Goal: Information Seeking & Learning: Learn about a topic

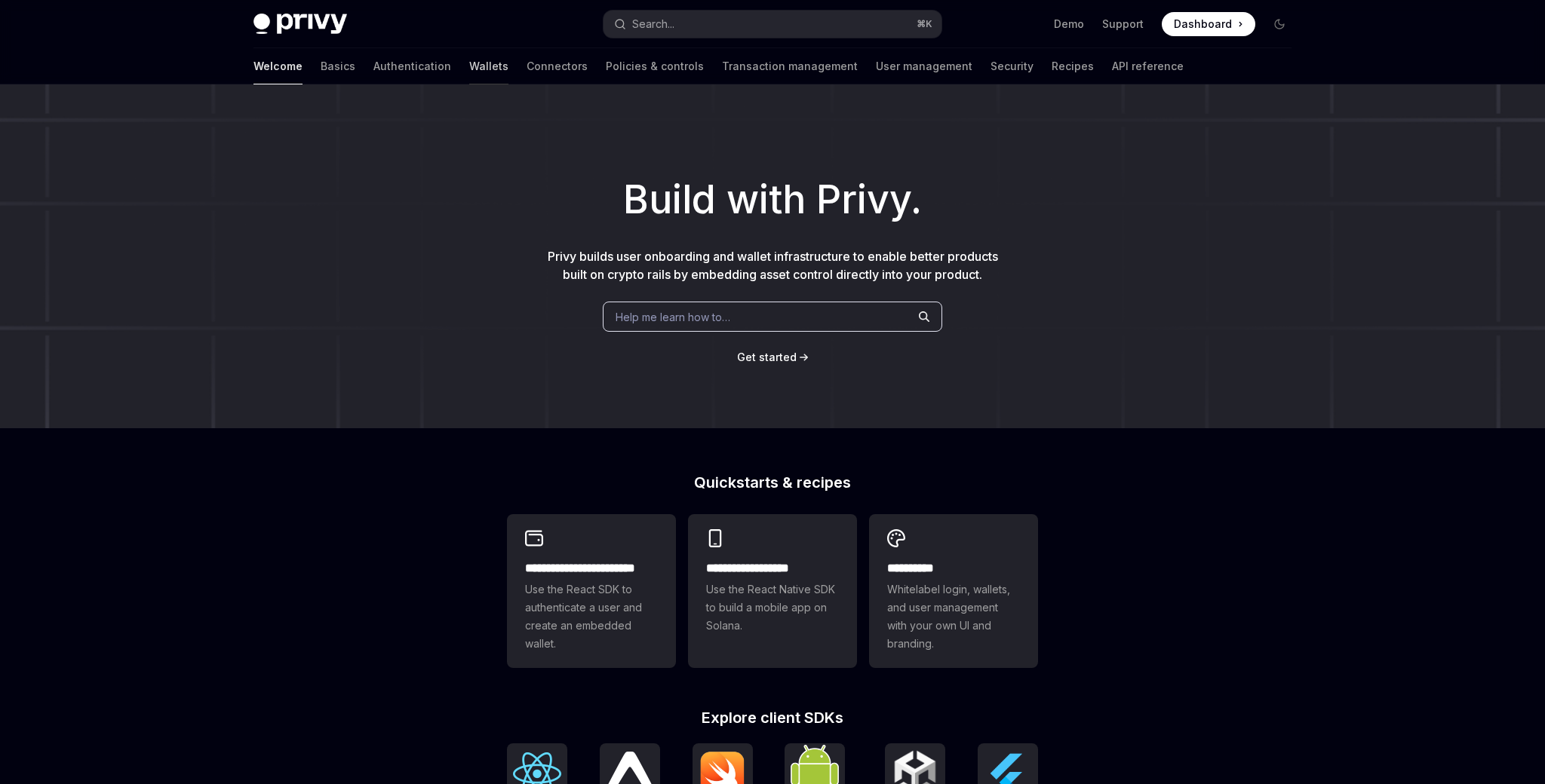
click at [470, 62] on link "Wallets" at bounding box center [489, 66] width 39 height 36
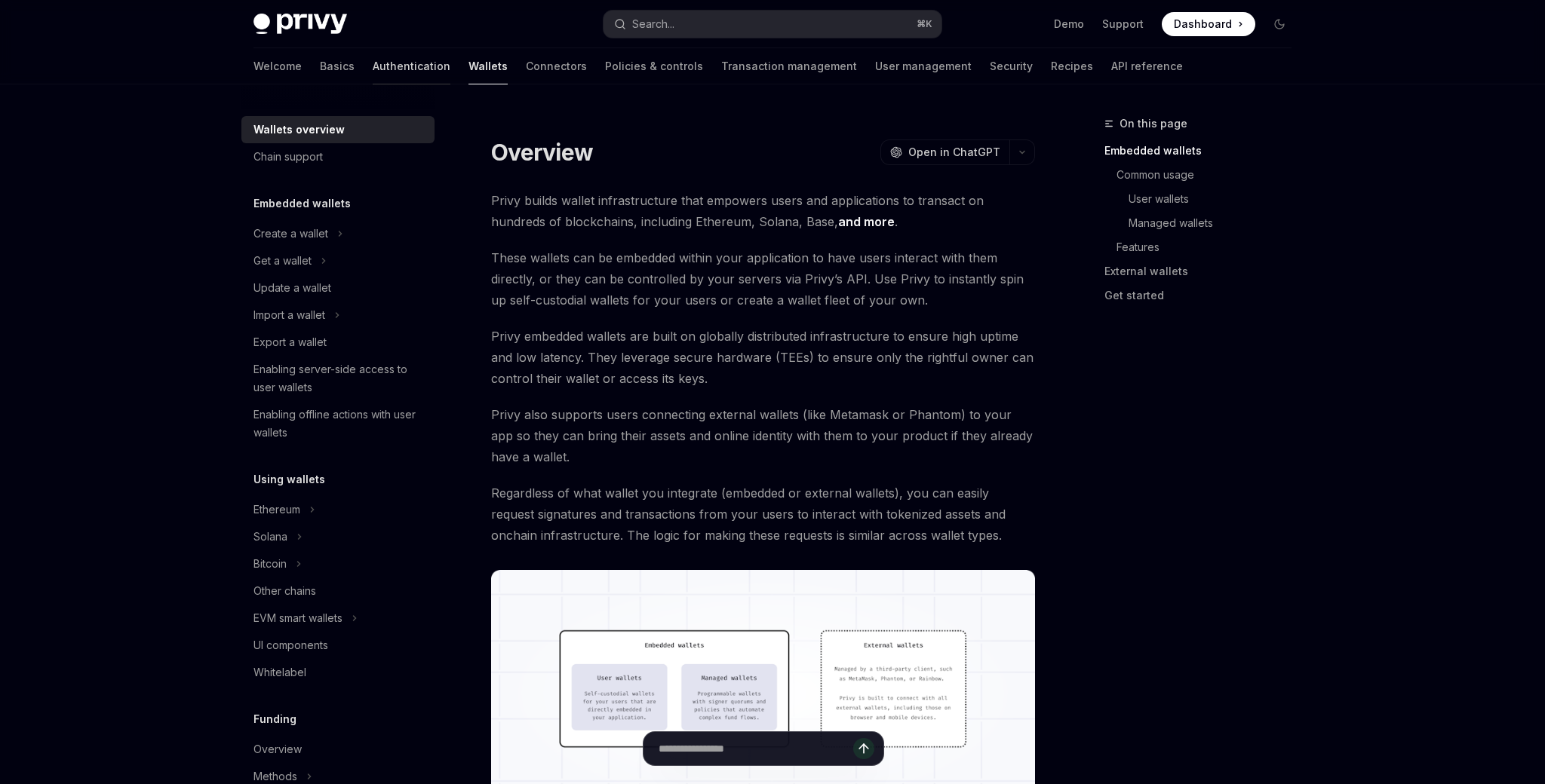
click at [373, 69] on link "Authentication" at bounding box center [412, 66] width 78 height 36
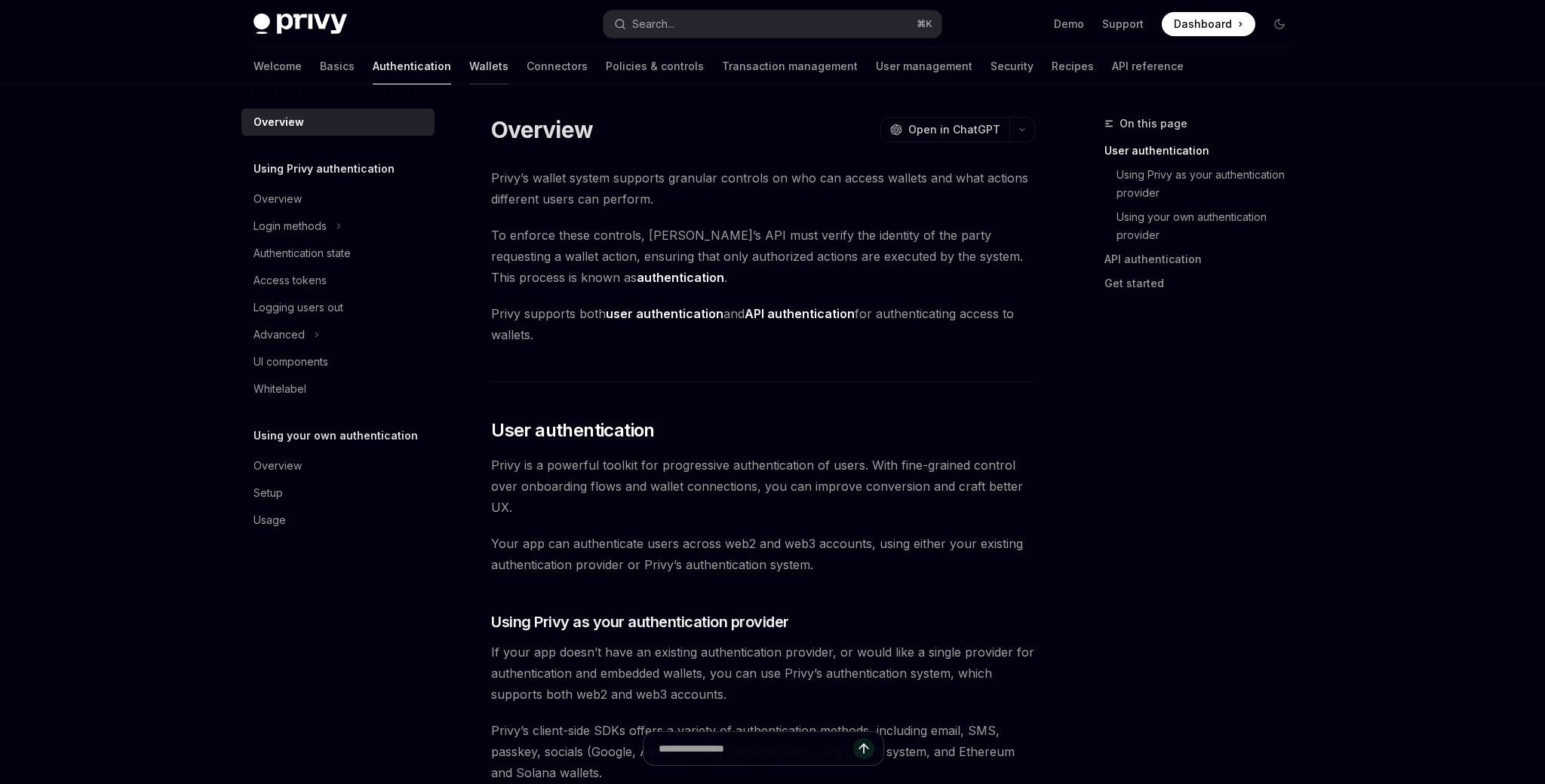
click at [470, 67] on link "Wallets" at bounding box center [489, 66] width 39 height 36
type textarea "*"
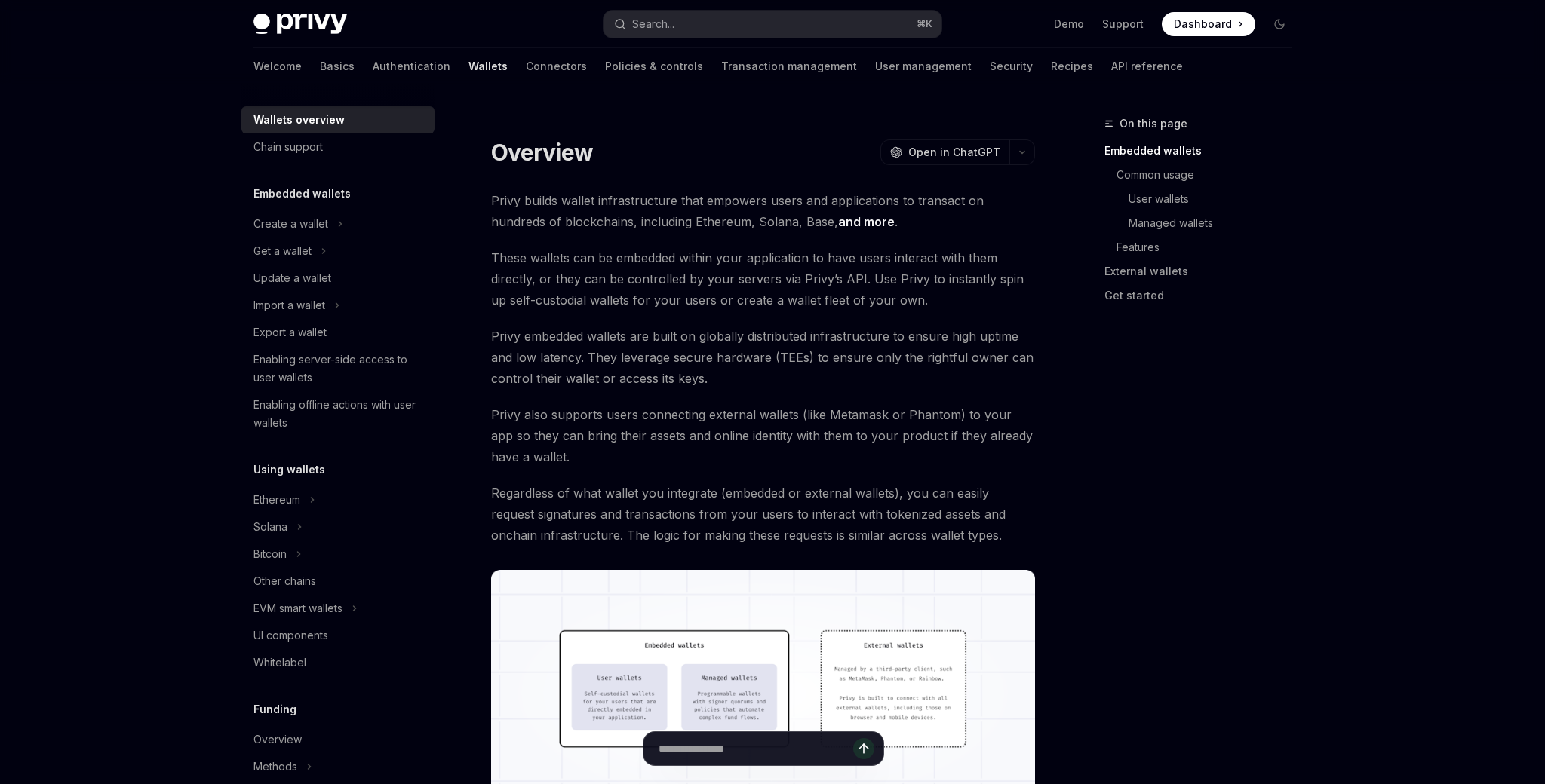
scroll to position [26, 0]
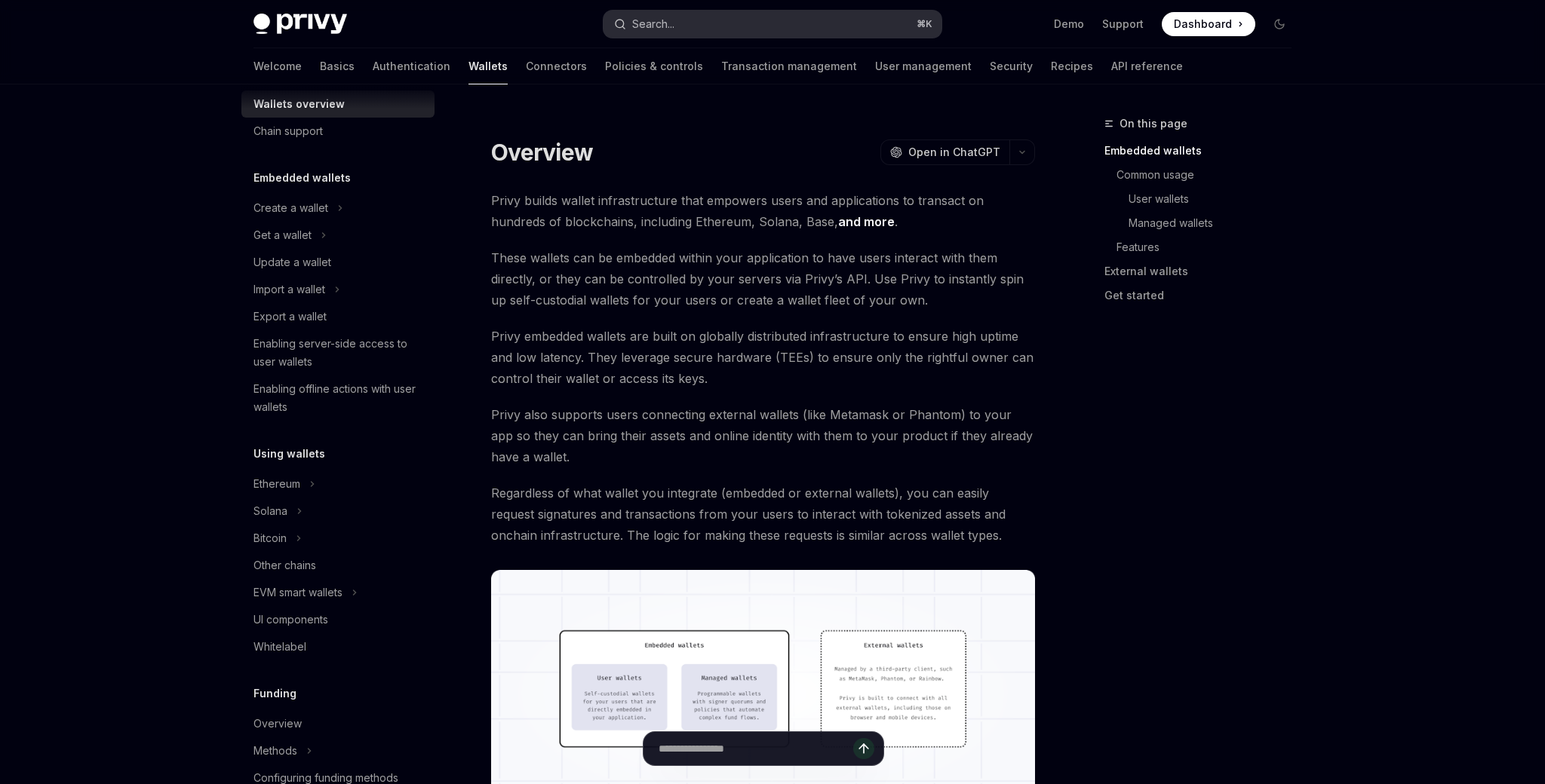
click at [819, 31] on button "Search... ⌘ K" at bounding box center [772, 23] width 338 height 27
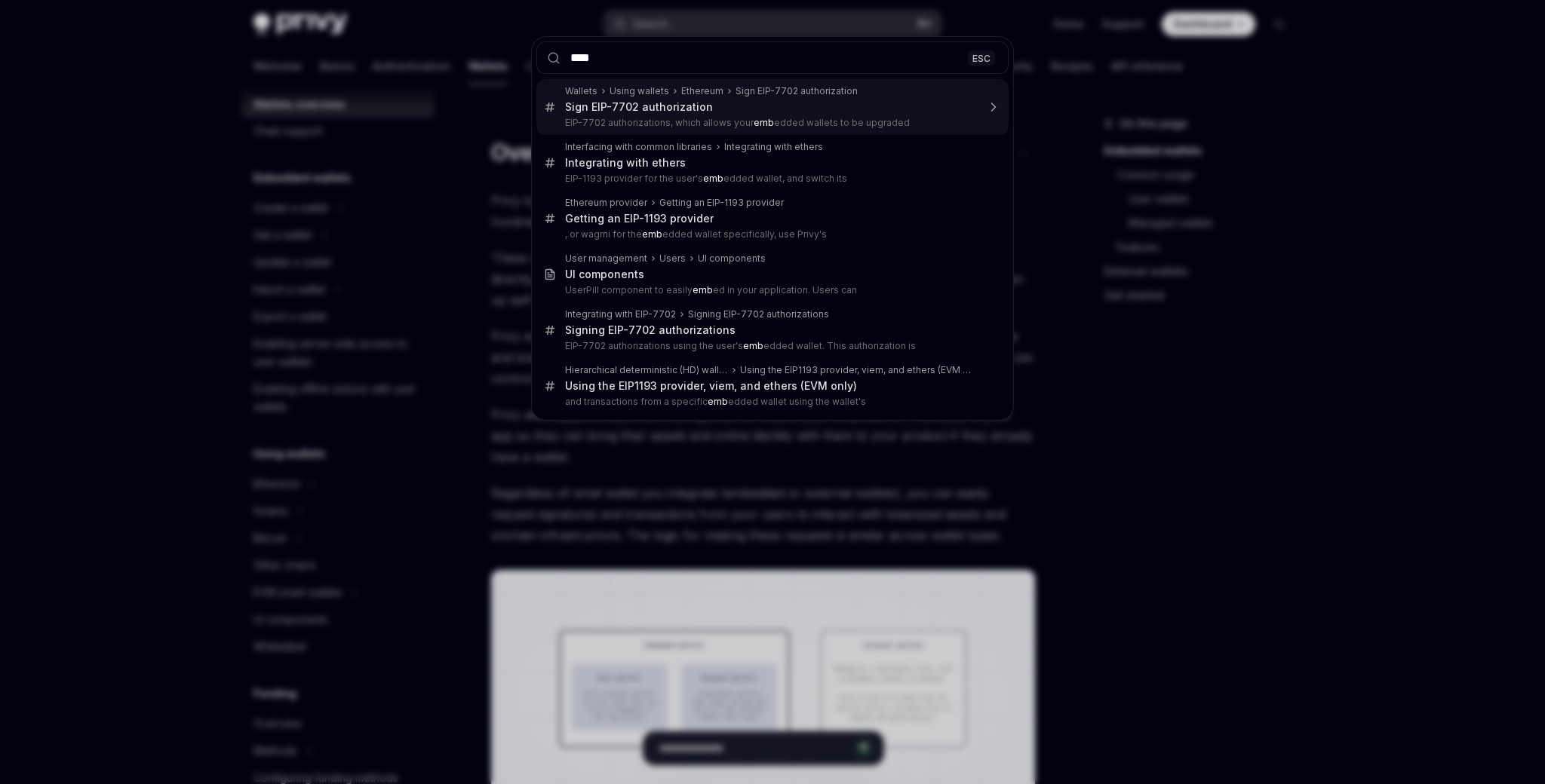
type input "*****"
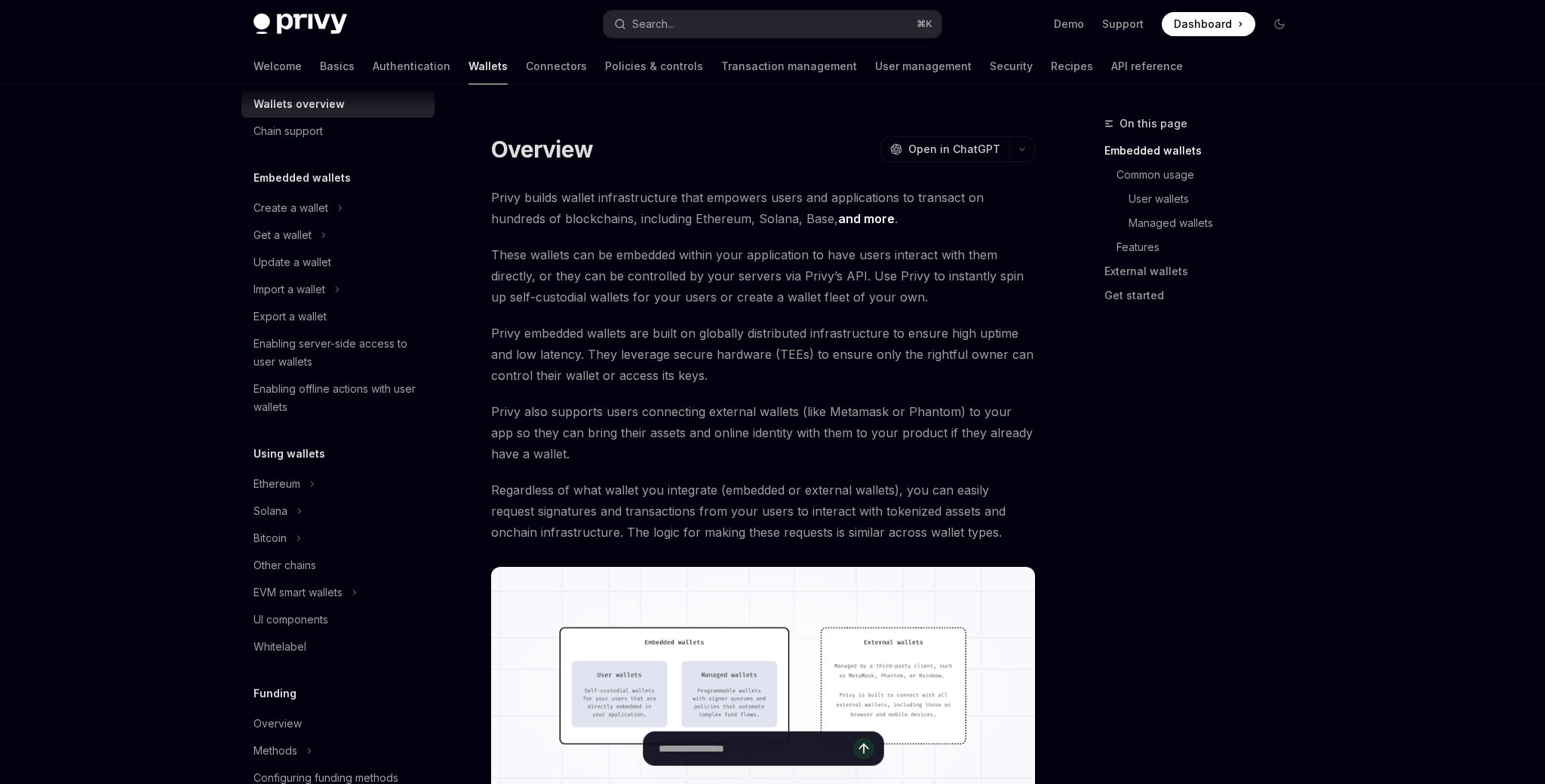
scroll to position [6, 0]
click at [373, 69] on link "Authentication" at bounding box center [412, 66] width 78 height 36
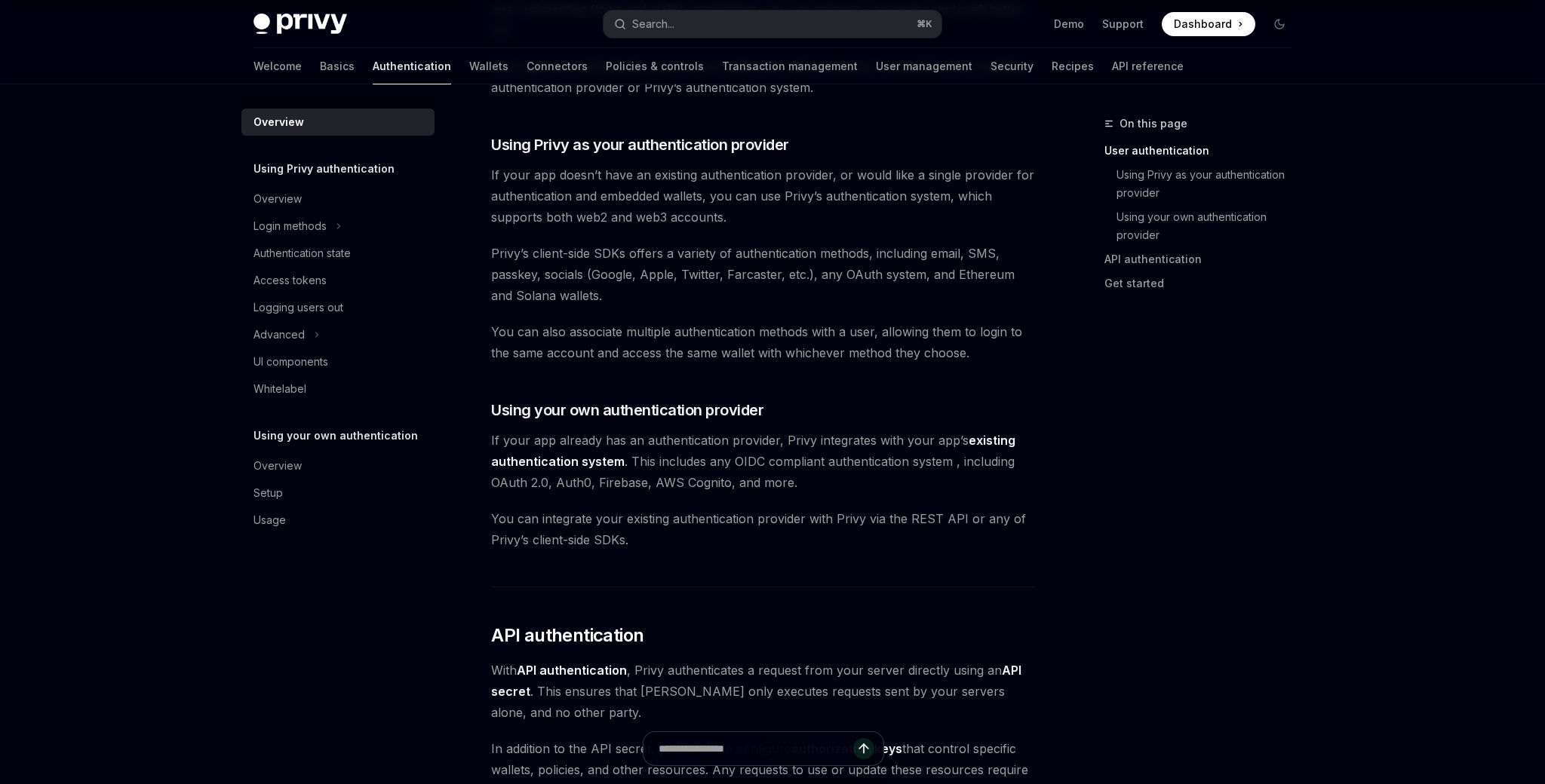
scroll to position [788, 0]
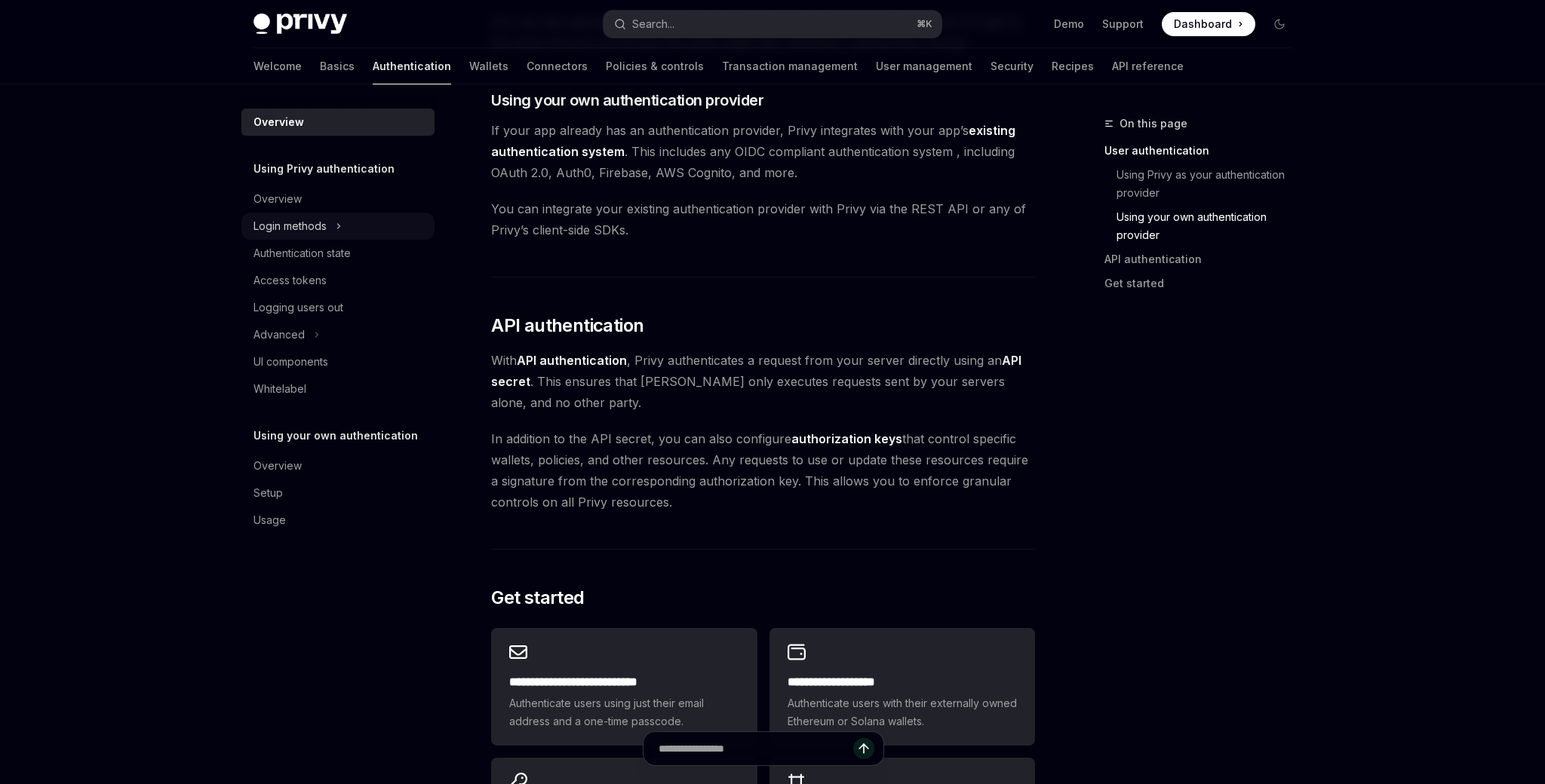
click at [359, 218] on div "Login methods" at bounding box center [338, 225] width 193 height 27
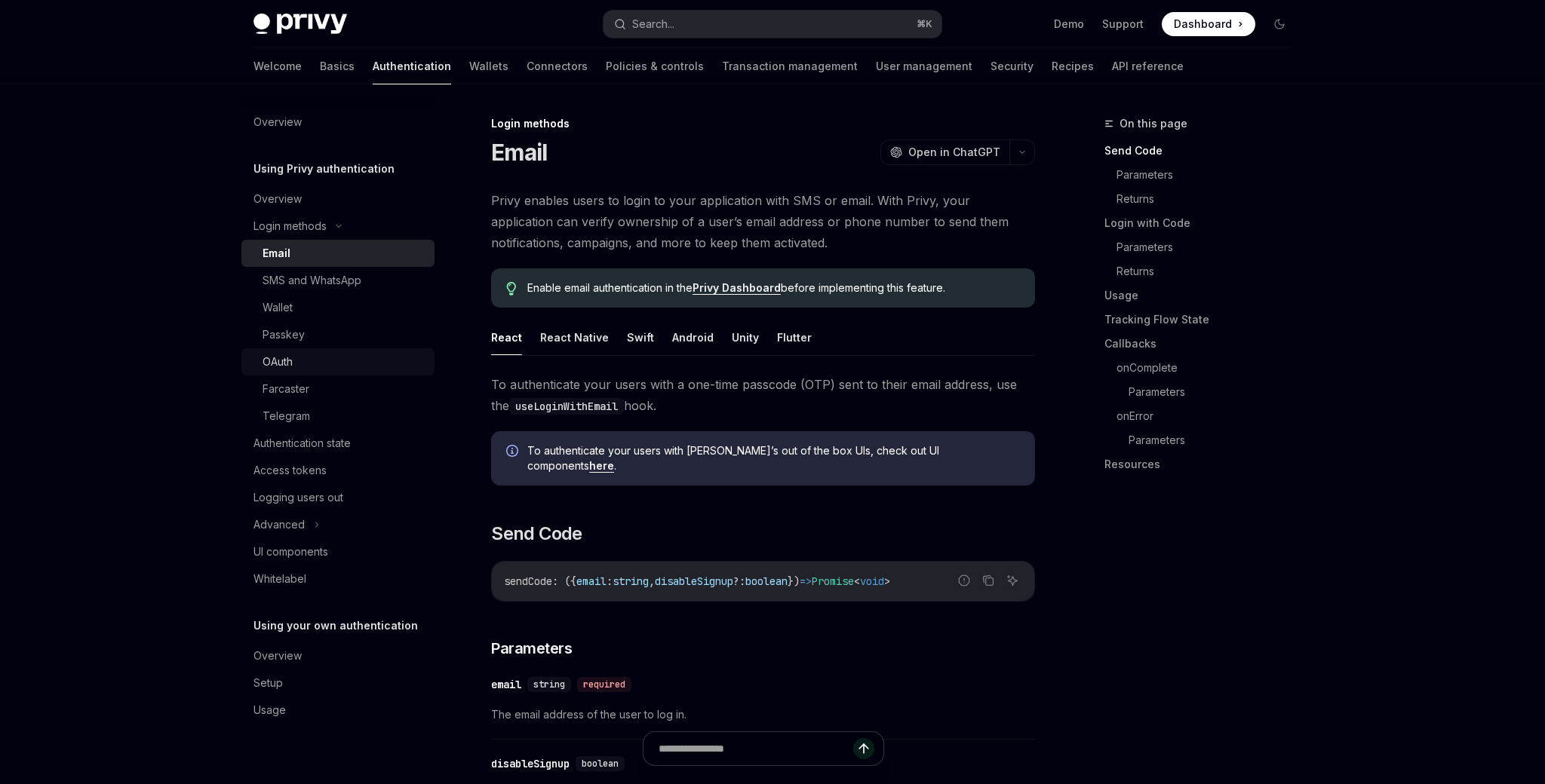
click at [328, 356] on div "OAuth" at bounding box center [344, 362] width 163 height 19
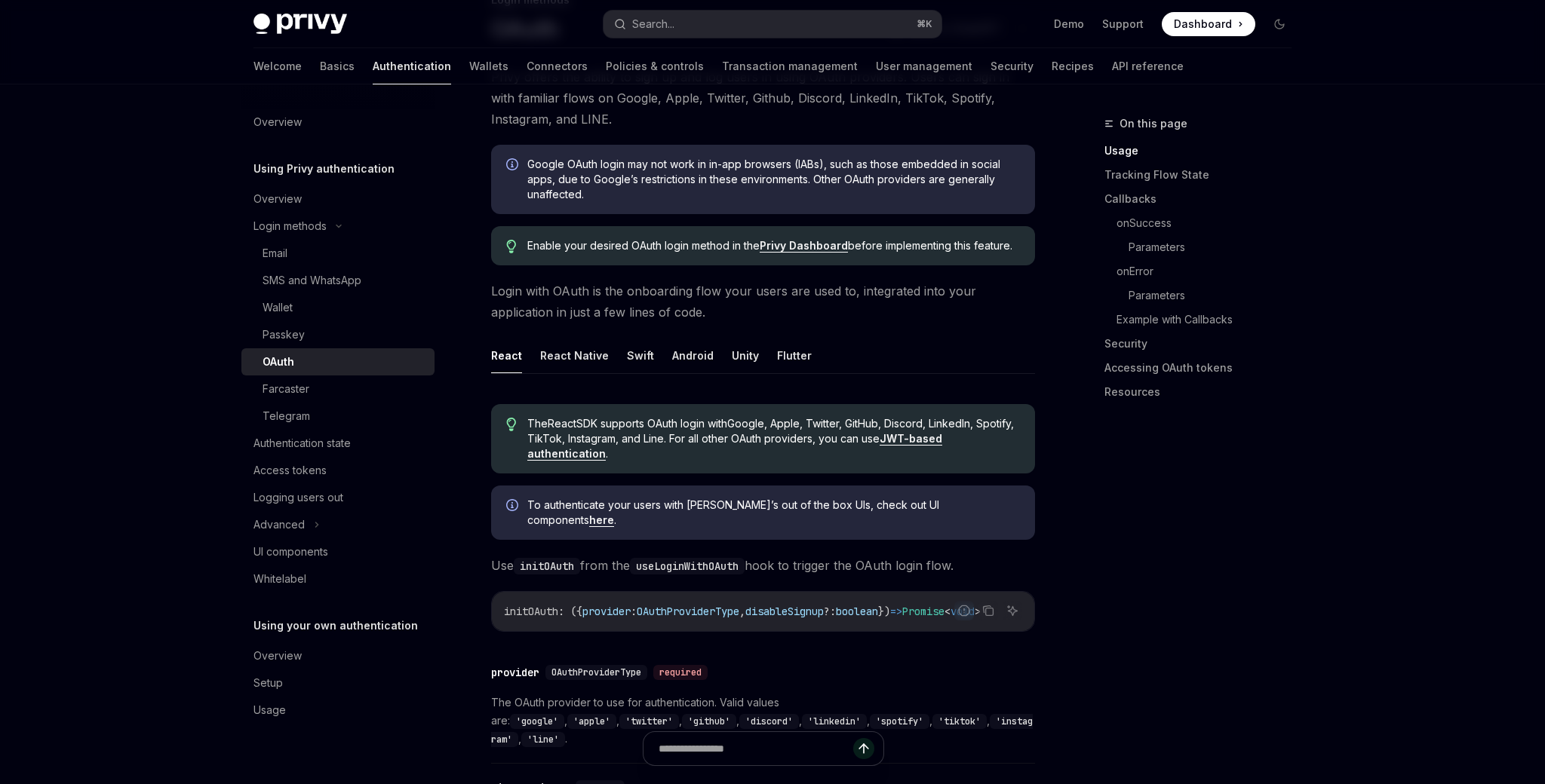
scroll to position [124, 0]
click at [876, 75] on link "User management" at bounding box center [924, 66] width 97 height 36
type textarea "*"
